Goal: Task Accomplishment & Management: Manage account settings

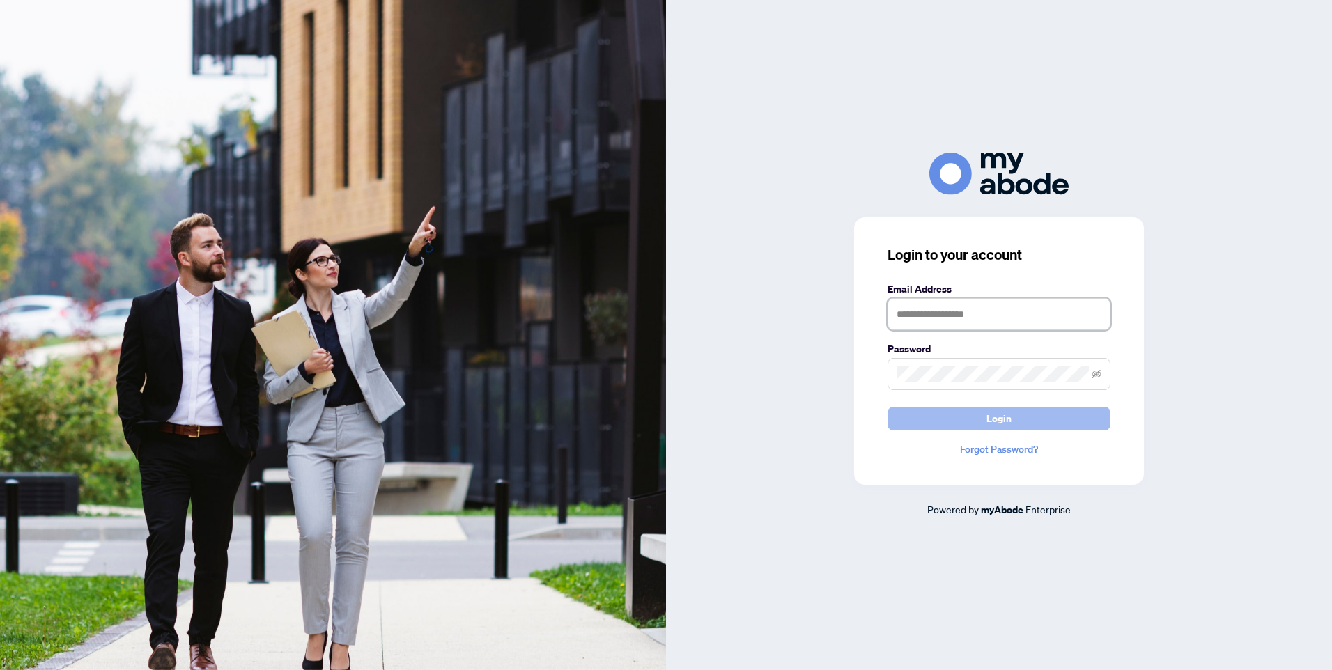
type input "**********"
click at [1019, 421] on button "Login" at bounding box center [998, 419] width 223 height 24
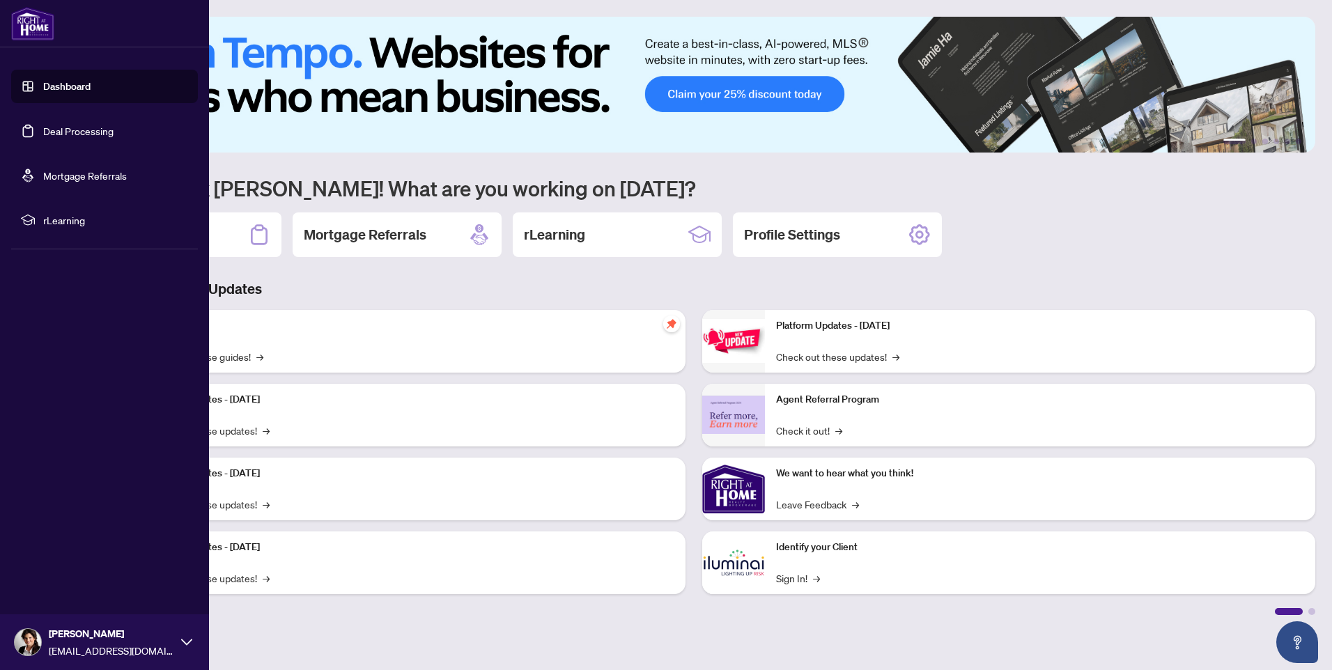
click at [65, 127] on link "Deal Processing" at bounding box center [78, 131] width 70 height 13
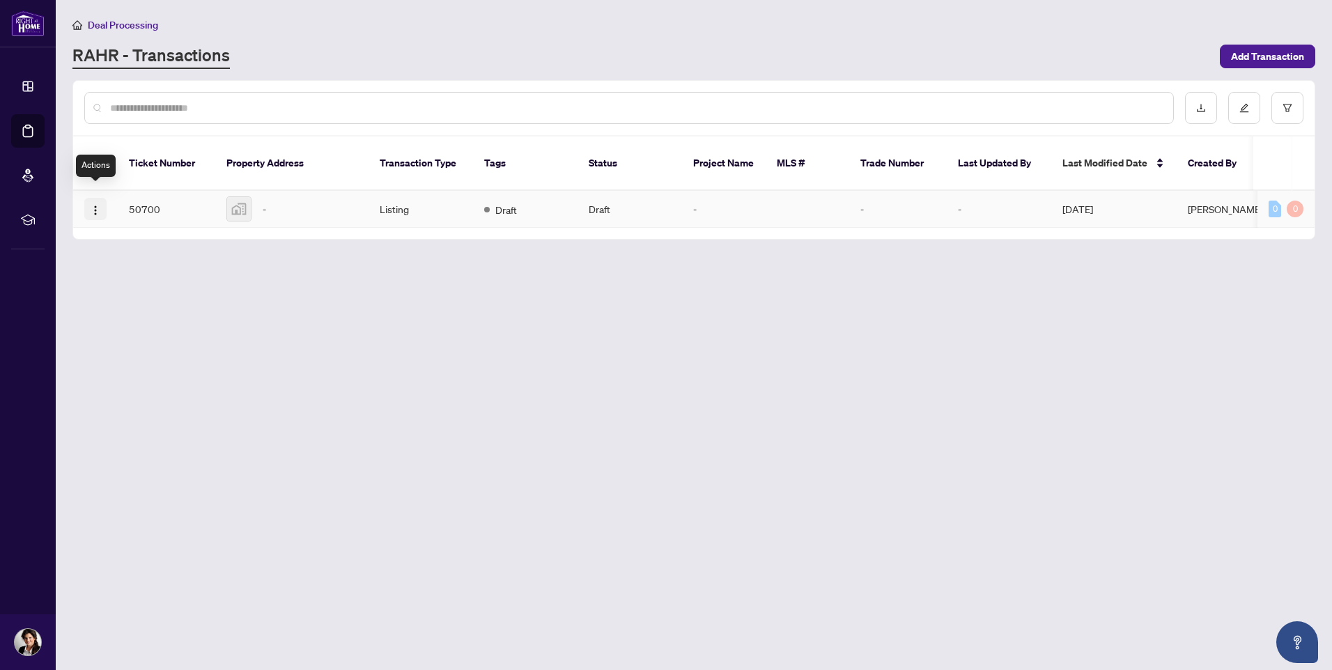
click at [92, 205] on img "button" at bounding box center [95, 210] width 11 height 11
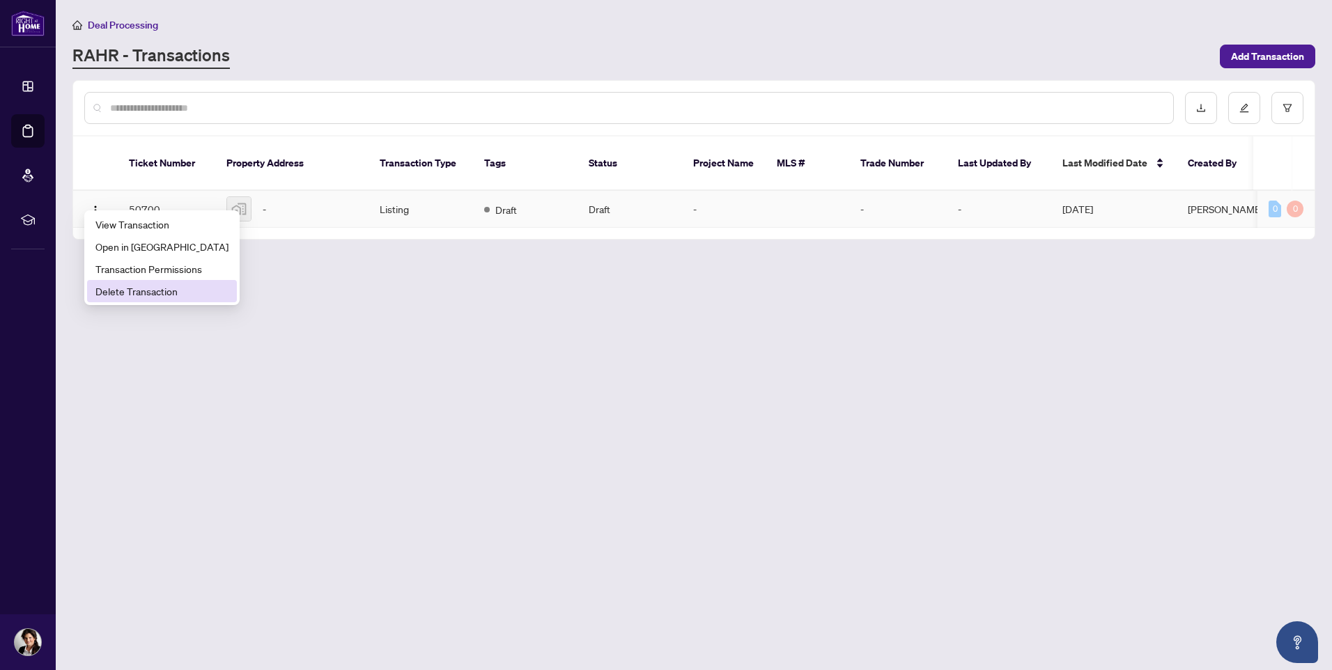
click at [123, 291] on span "Delete Transaction" at bounding box center [161, 290] width 133 height 15
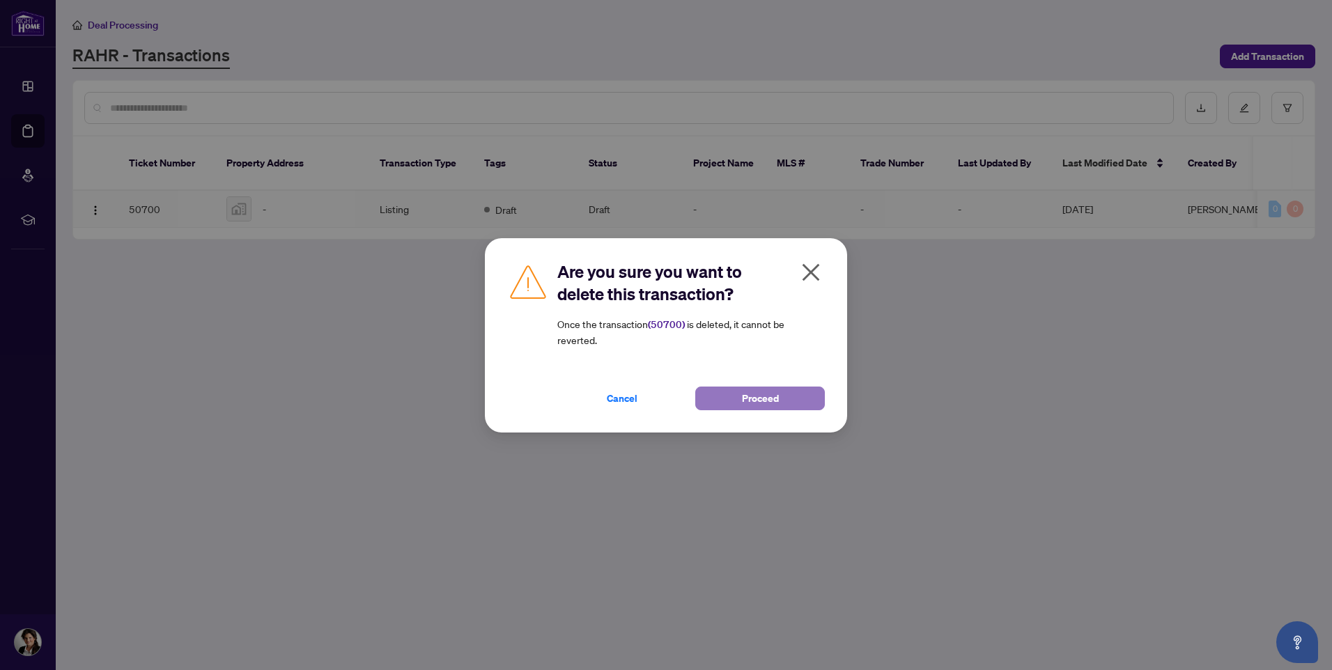
click at [745, 403] on span "Proceed" at bounding box center [760, 398] width 37 height 22
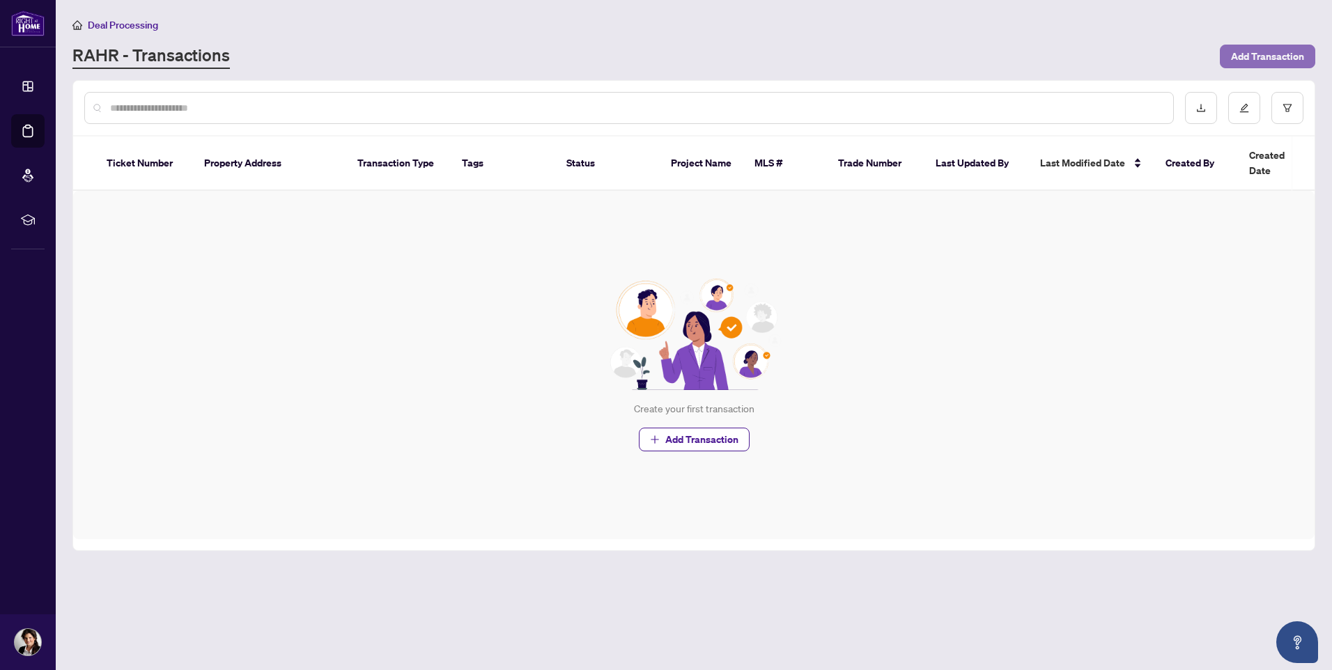
click at [1256, 54] on span "Add Transaction" at bounding box center [1267, 56] width 73 height 22
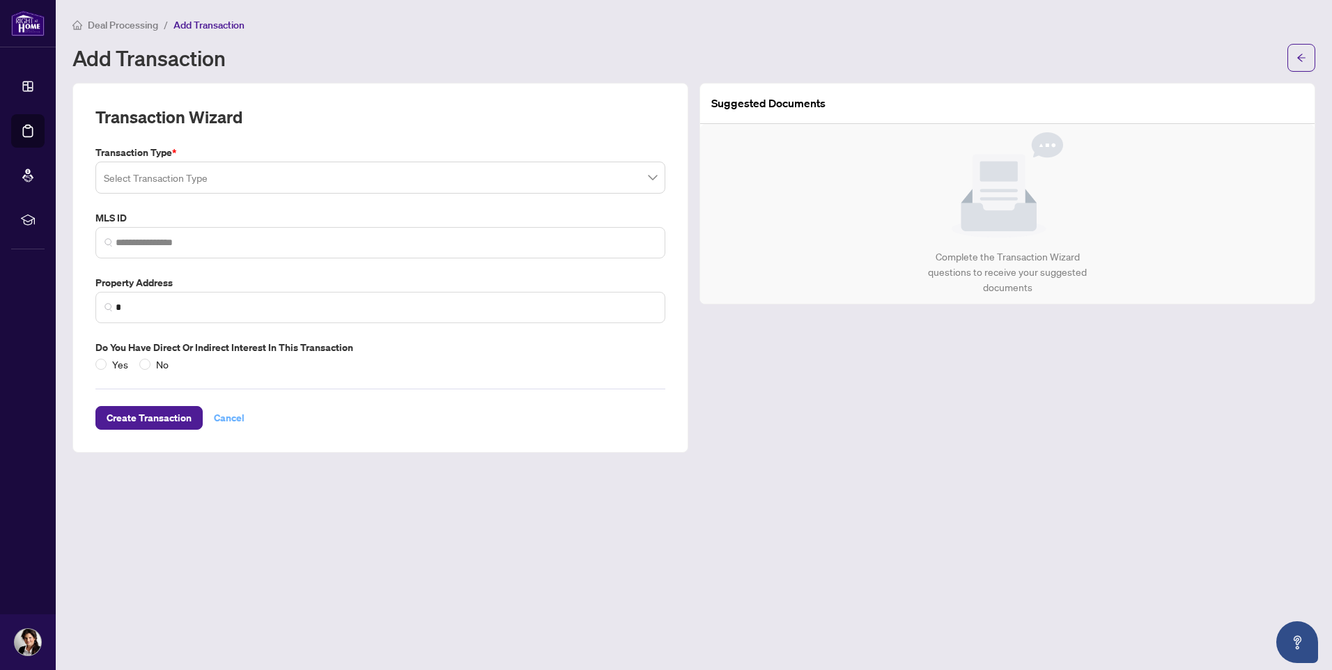
click at [225, 419] on span "Cancel" at bounding box center [229, 418] width 31 height 22
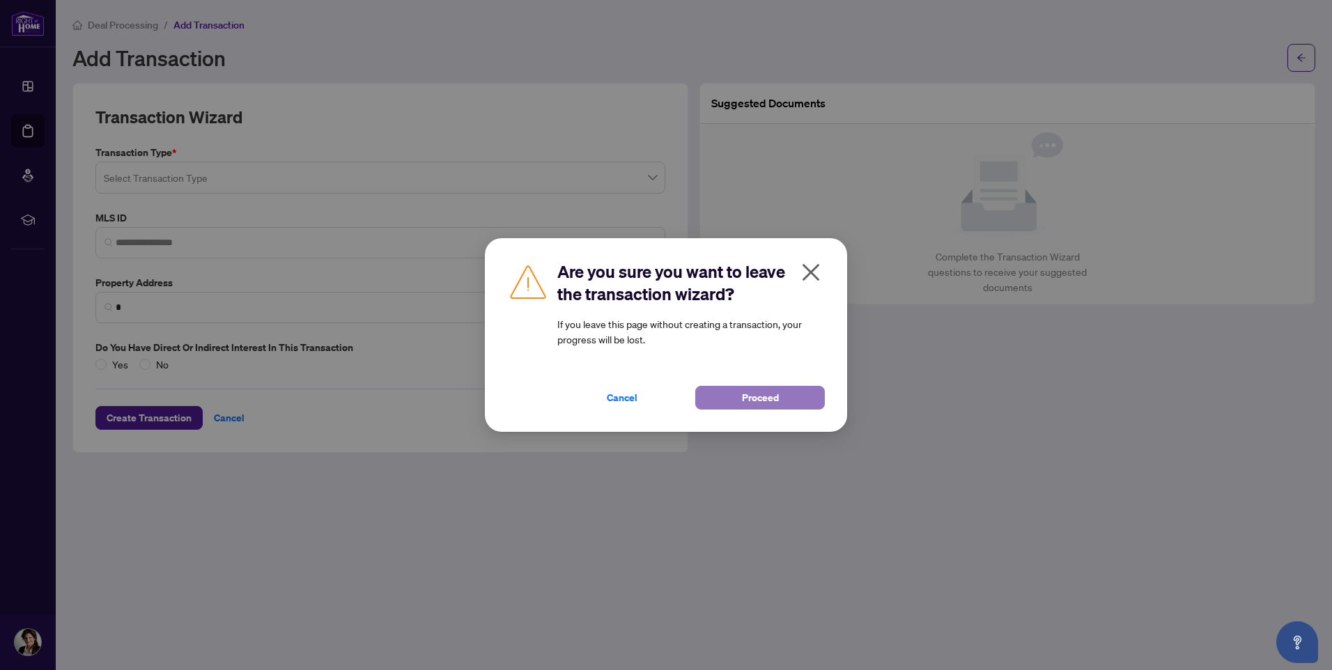
click at [745, 403] on span "Proceed" at bounding box center [760, 398] width 37 height 22
